Goal: Find specific page/section: Find specific page/section

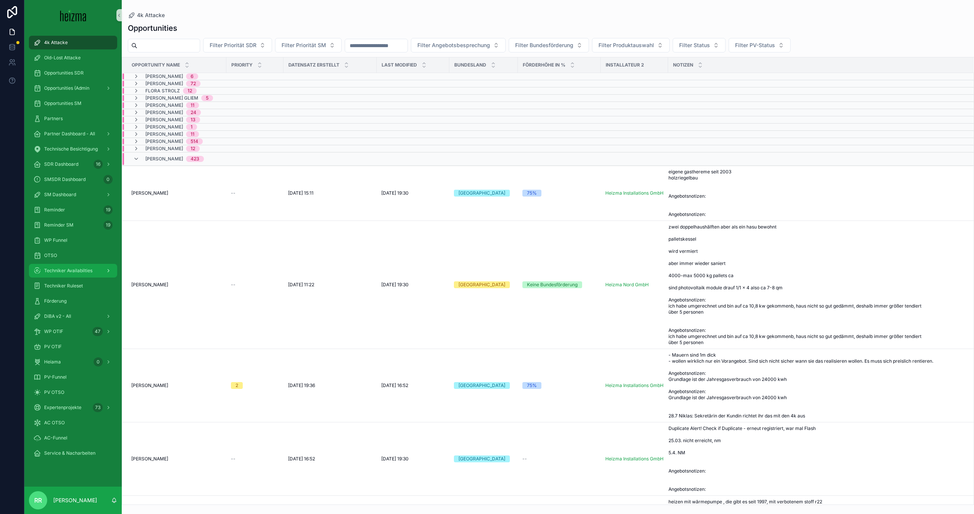
click at [78, 274] on span "Techniker Availabilties" at bounding box center [68, 271] width 48 height 6
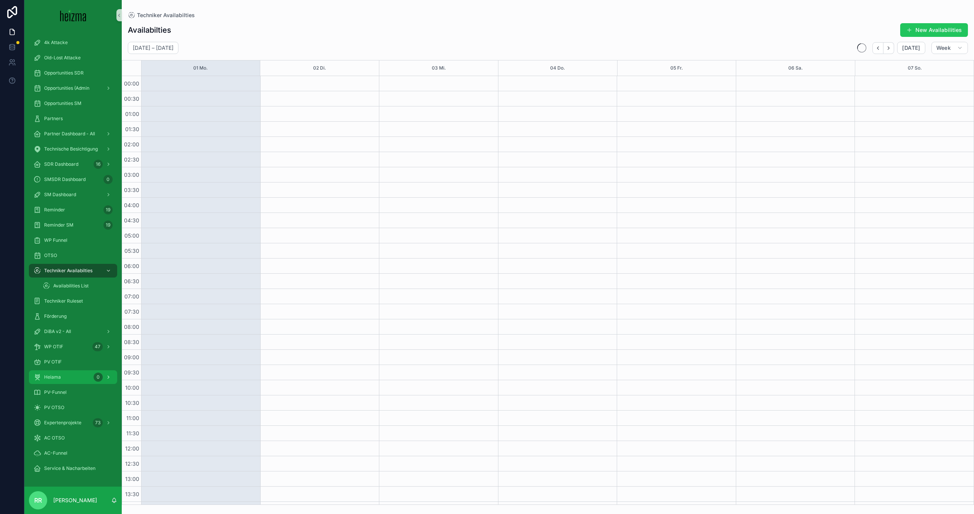
click at [58, 375] on span "Heiama" at bounding box center [52, 377] width 17 height 6
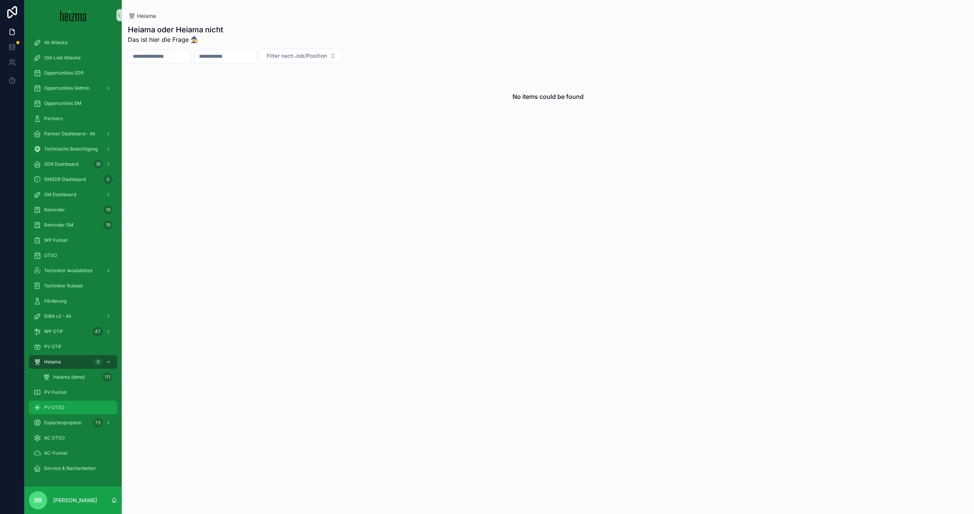
click at [59, 410] on span "PV OTSO" at bounding box center [54, 408] width 20 height 6
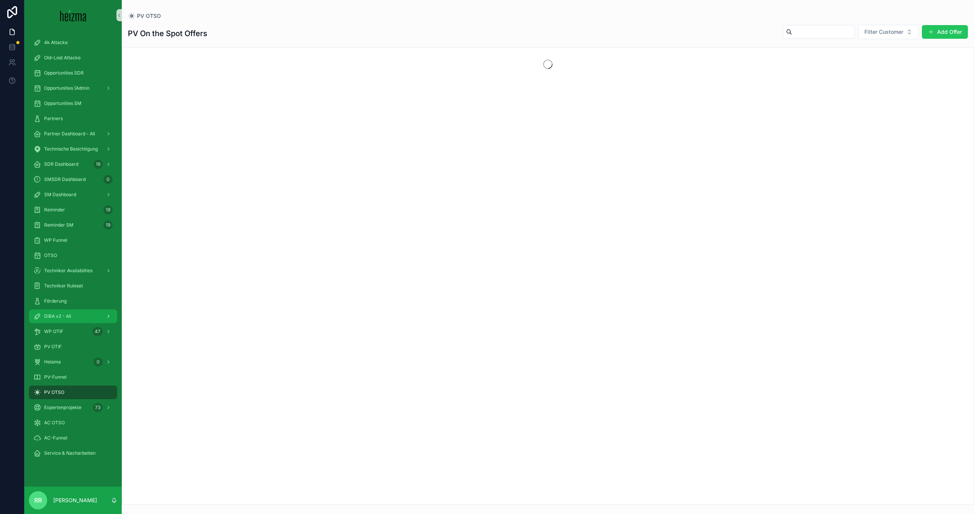
click at [57, 316] on span "DiBA v2 - All" at bounding box center [57, 316] width 27 height 6
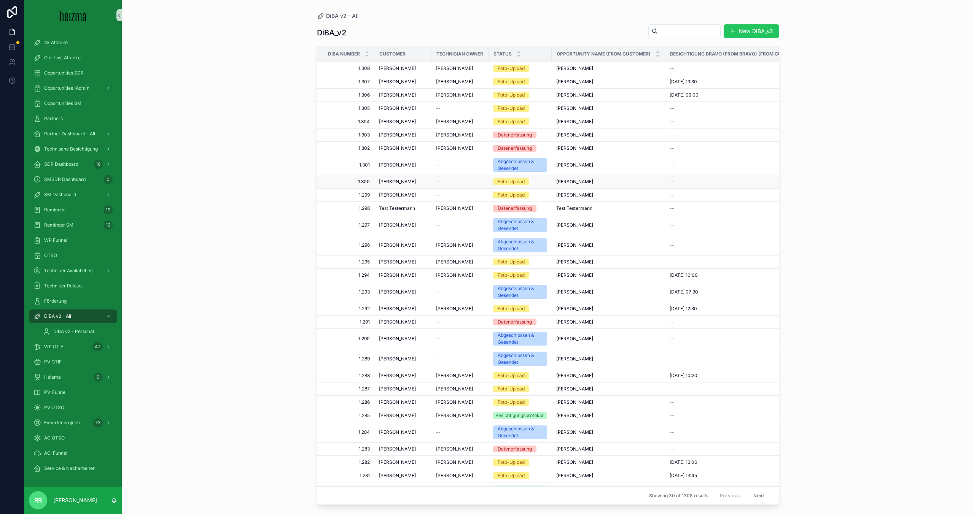
click at [403, 179] on span "[PERSON_NAME]" at bounding box center [397, 182] width 37 height 6
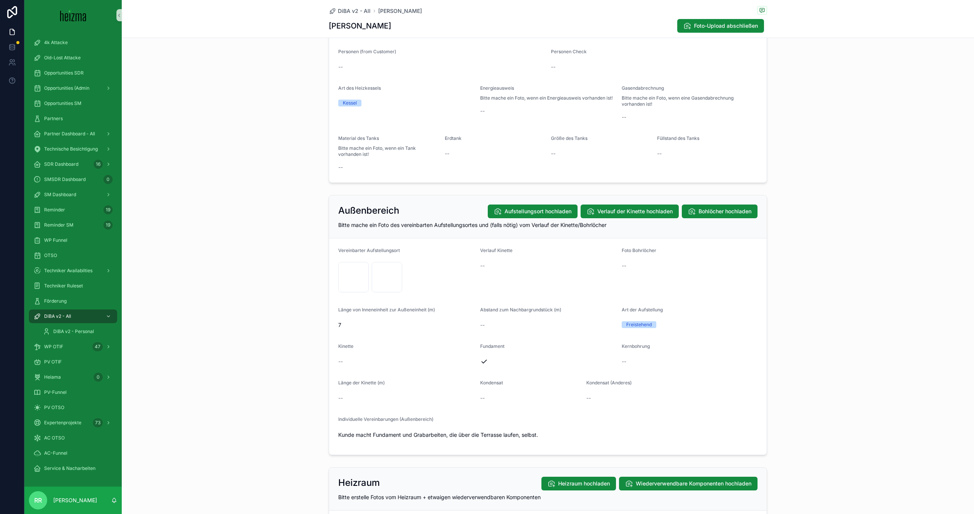
scroll to position [613, 0]
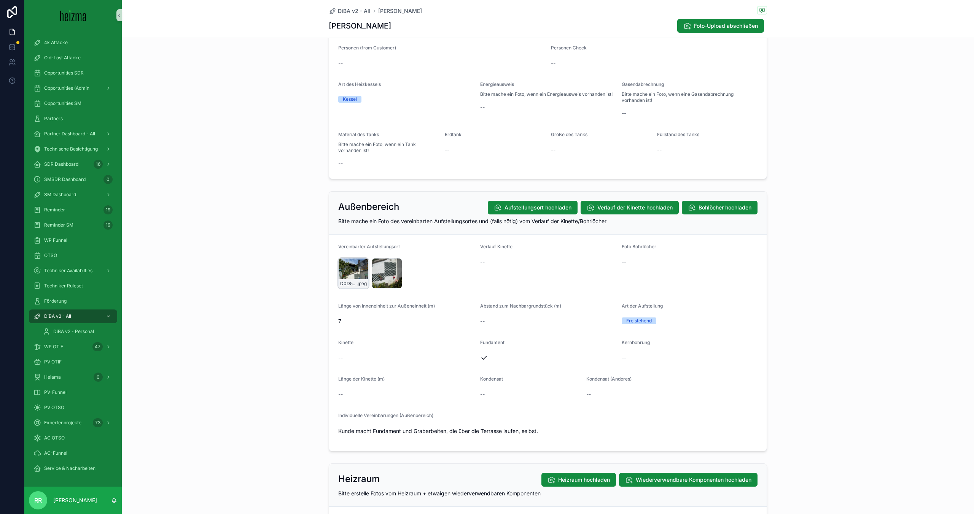
click at [363, 280] on div "D0D51347-2283-4AE8-943B-02207E30DE51_1_201_a .jpeg" at bounding box center [354, 283] width 30 height 9
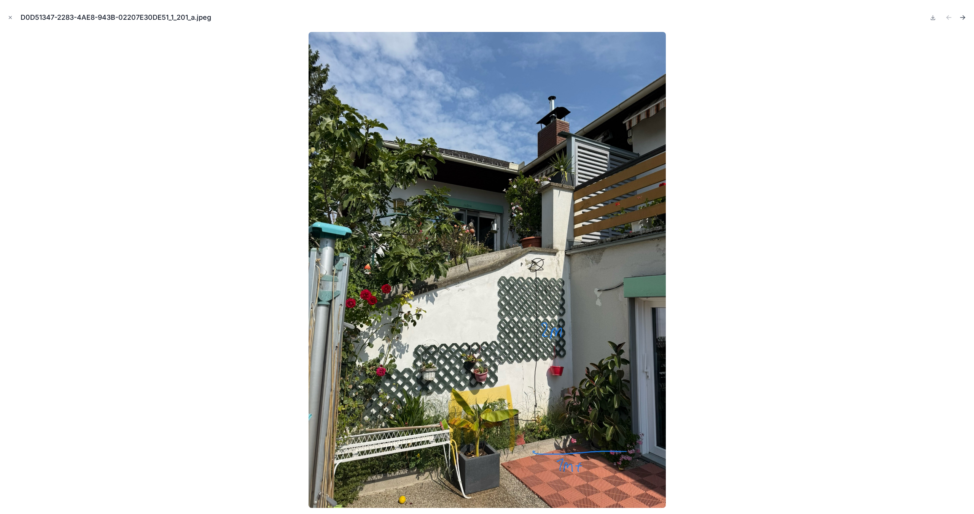
click at [962, 19] on icon "Next file" at bounding box center [963, 18] width 8 height 8
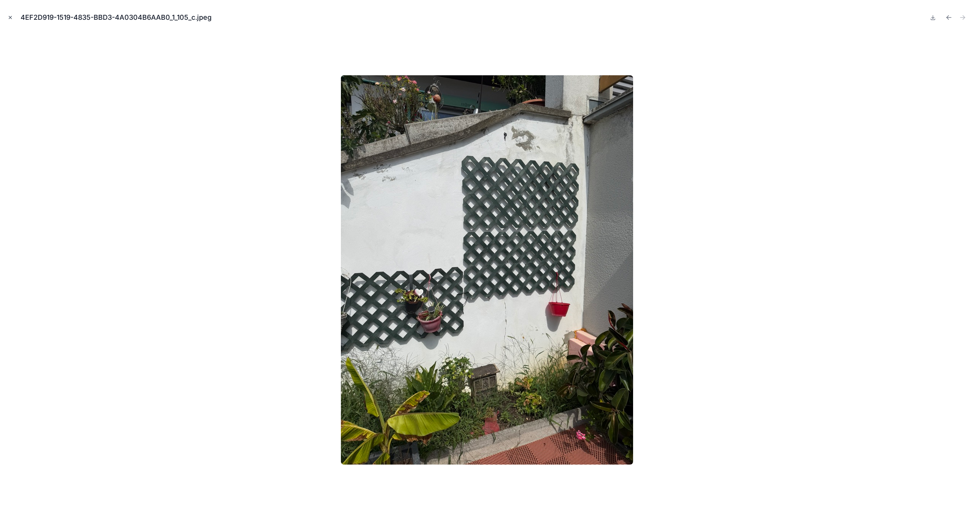
click at [12, 19] on icon "Close modal" at bounding box center [10, 17] width 5 height 5
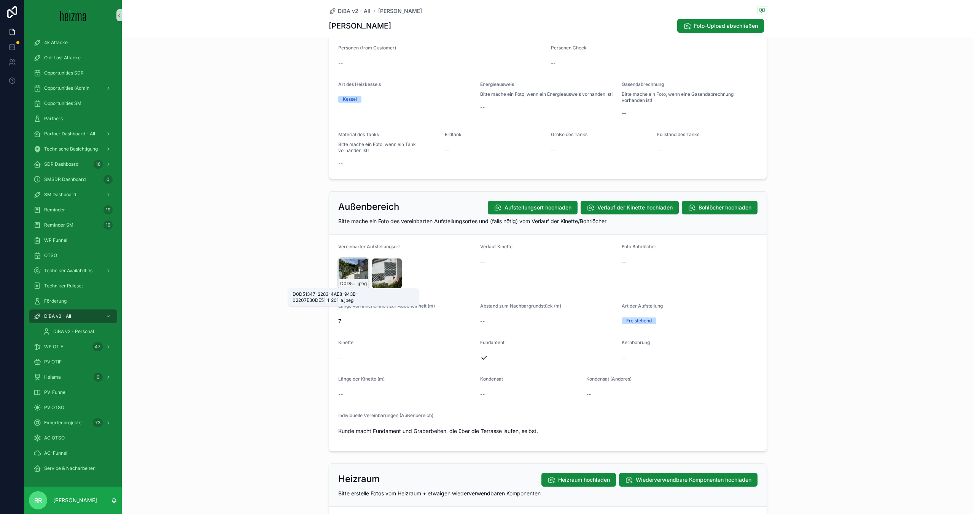
click at [363, 285] on span ".jpeg" at bounding box center [361, 284] width 10 height 6
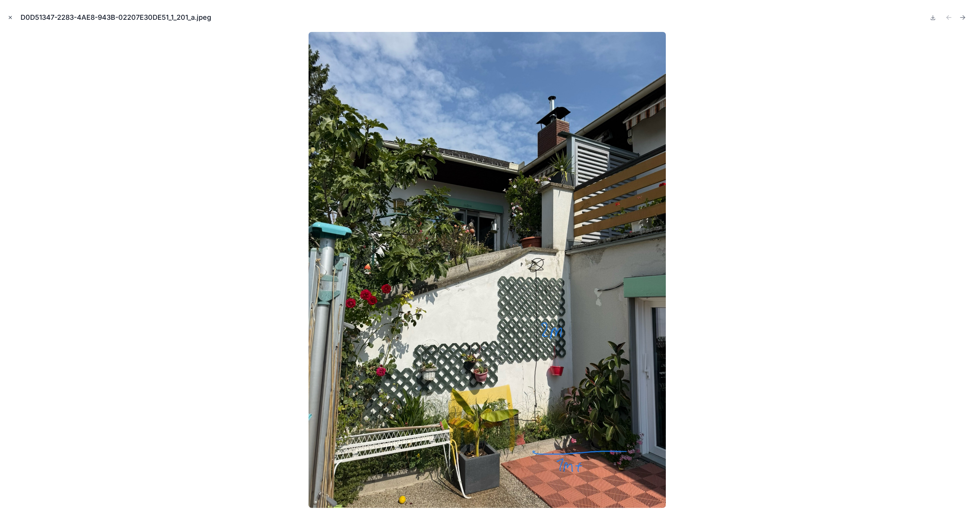
click at [8, 21] on button "Close modal" at bounding box center [10, 17] width 8 height 8
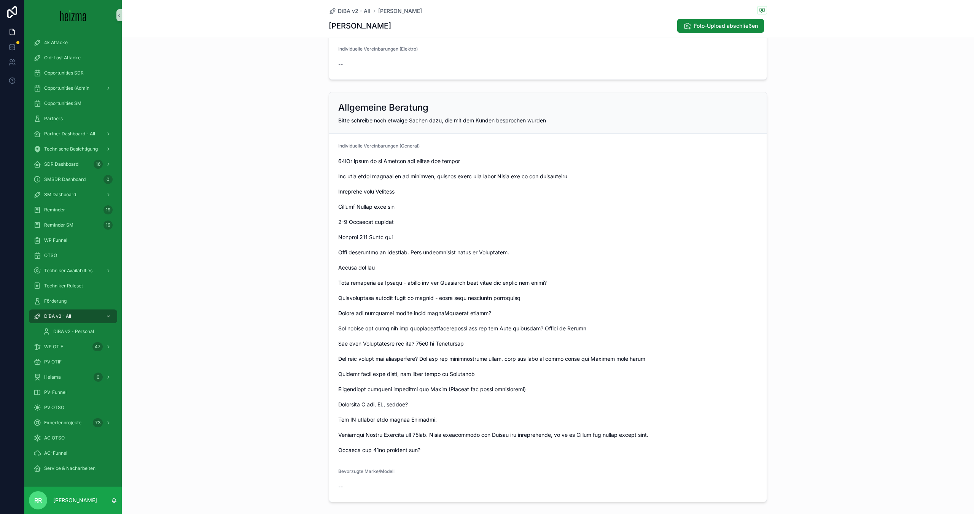
scroll to position [1727, 0]
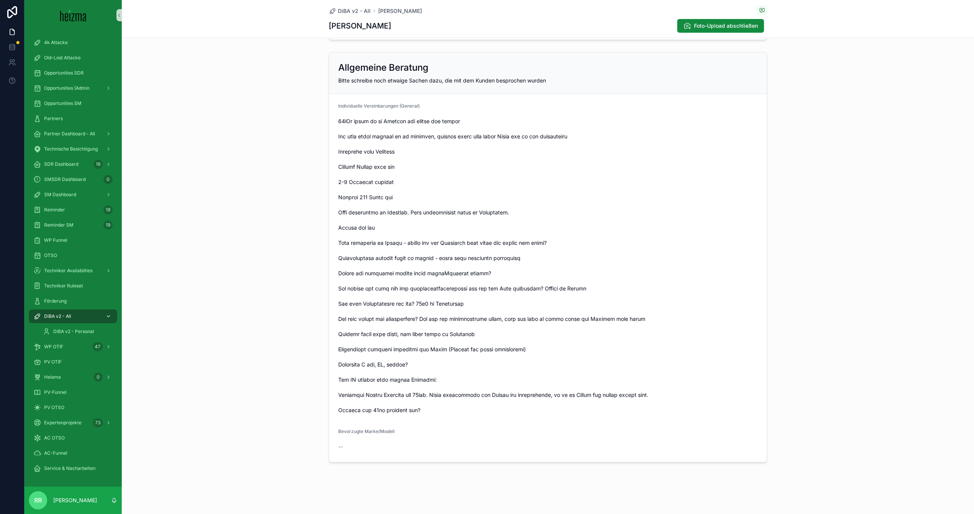
click at [72, 318] on div "DiBA v2 - All" at bounding box center [72, 316] width 79 height 12
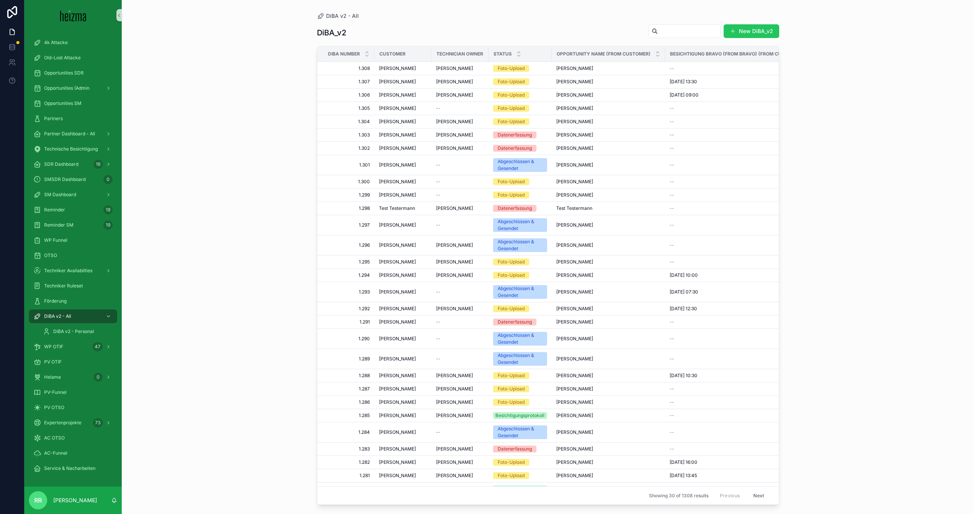
click at [663, 31] on input "scrollable content" at bounding box center [689, 31] width 62 height 11
type input "*******"
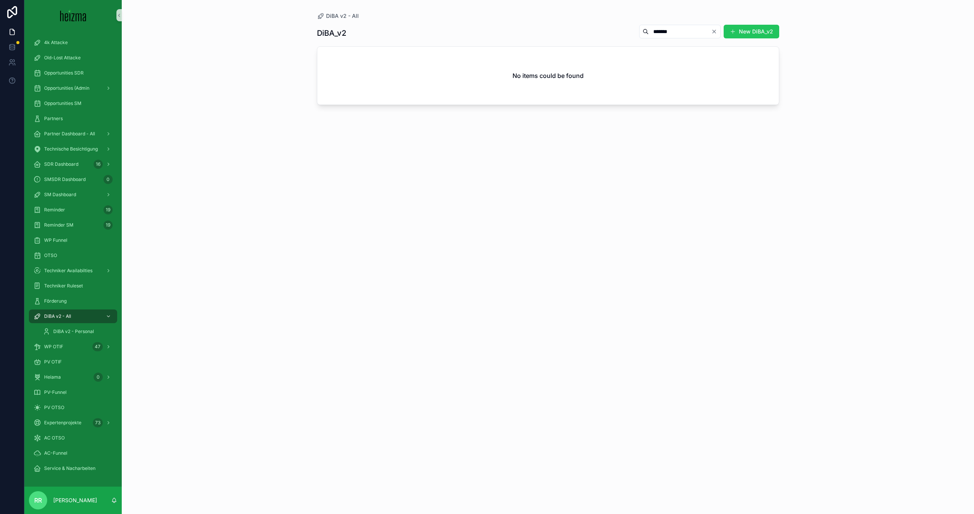
click at [664, 32] on input "*******" at bounding box center [680, 31] width 62 height 11
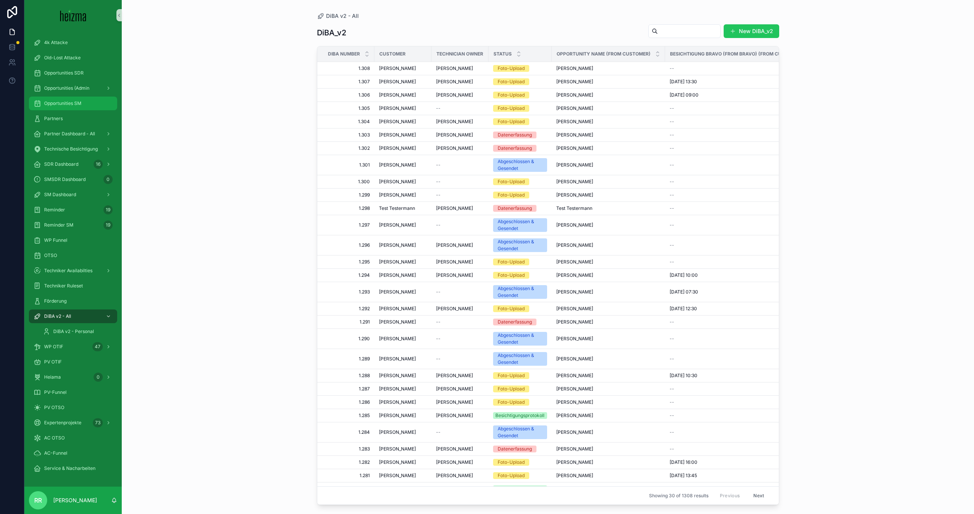
click at [94, 101] on div "Opportunities SM" at bounding box center [72, 103] width 79 height 12
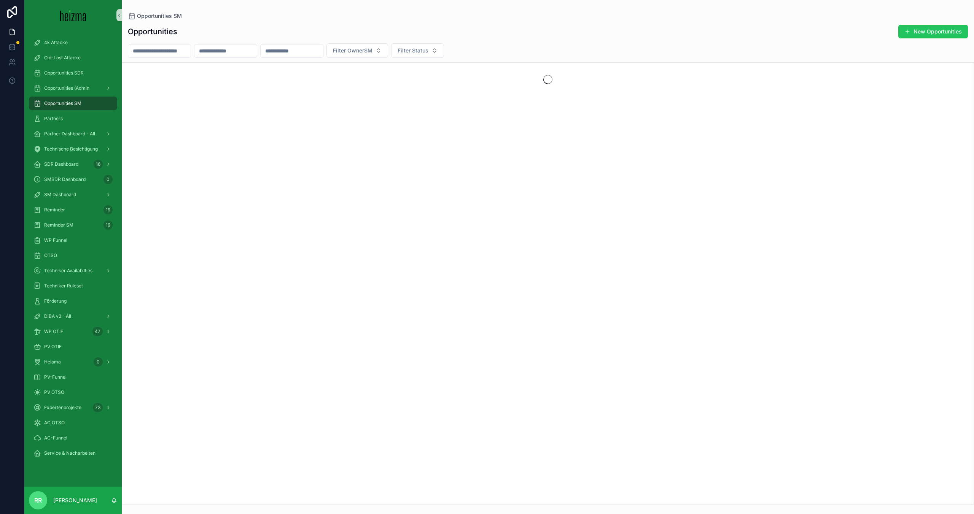
click at [163, 49] on input "scrollable content" at bounding box center [159, 51] width 62 height 11
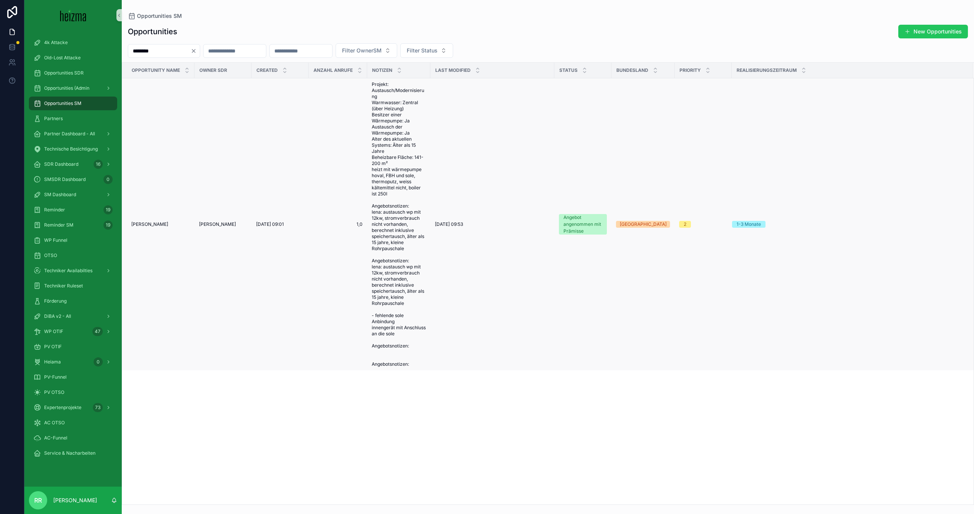
type input "********"
click at [159, 225] on div "[PERSON_NAME] [PERSON_NAME]" at bounding box center [160, 224] width 59 height 6
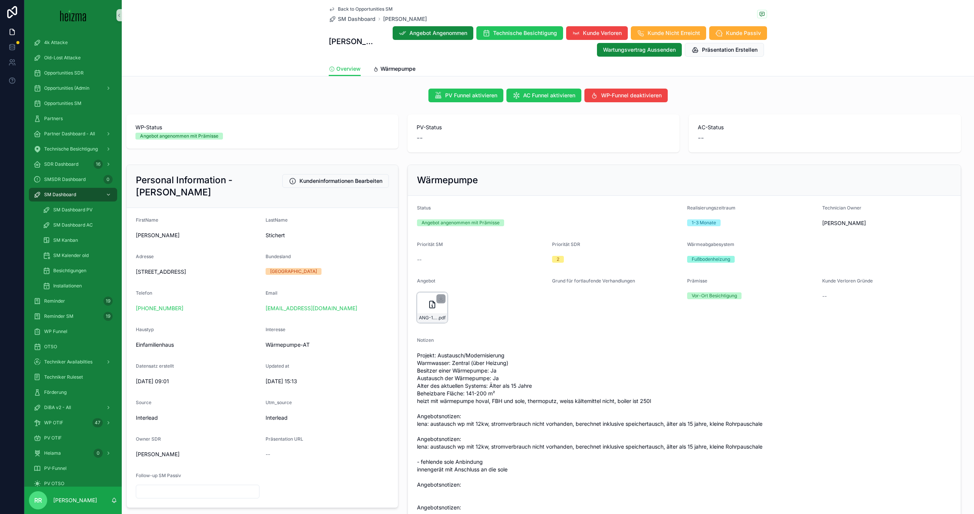
click at [423, 309] on div "ANG-12585-Stichert-2025-08-20 .pdf" at bounding box center [432, 308] width 30 height 30
